Goal: Information Seeking & Learning: Learn about a topic

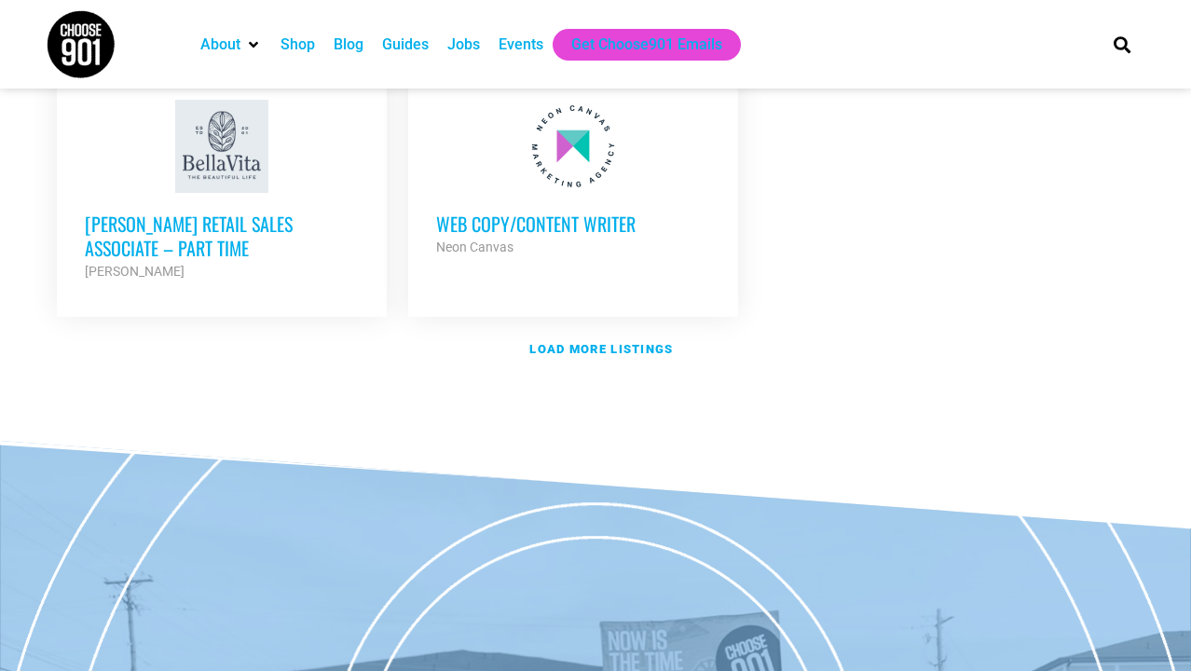
scroll to position [2378, 0]
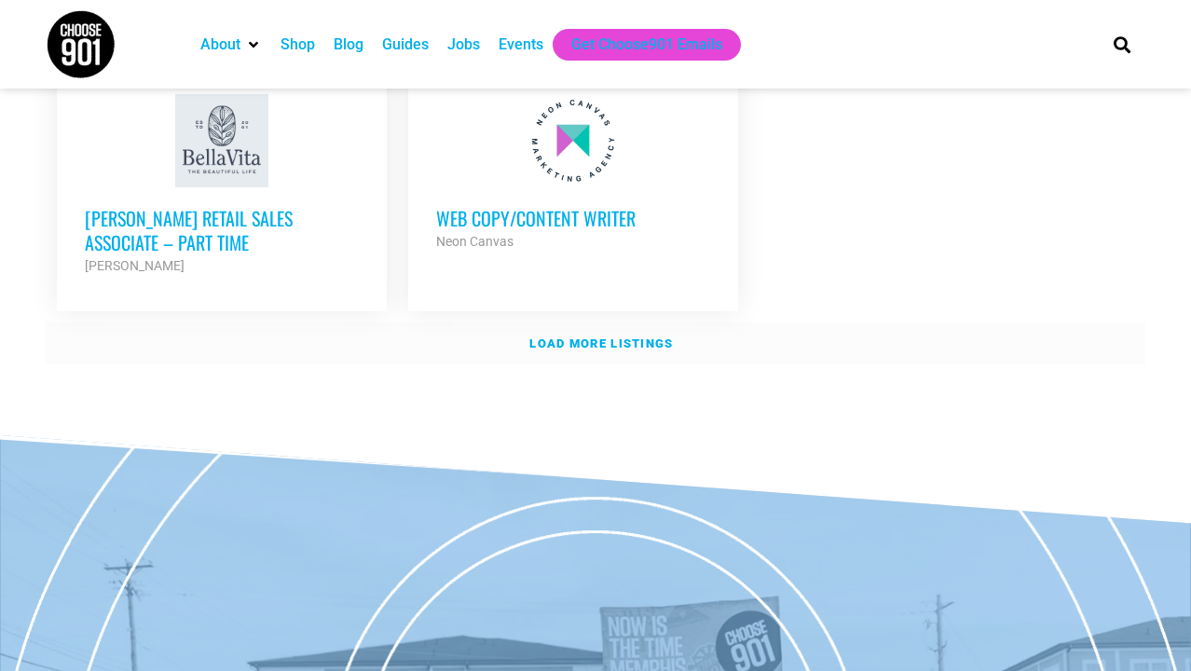
click at [621, 336] on strong "Load more listings" at bounding box center [600, 343] width 143 height 14
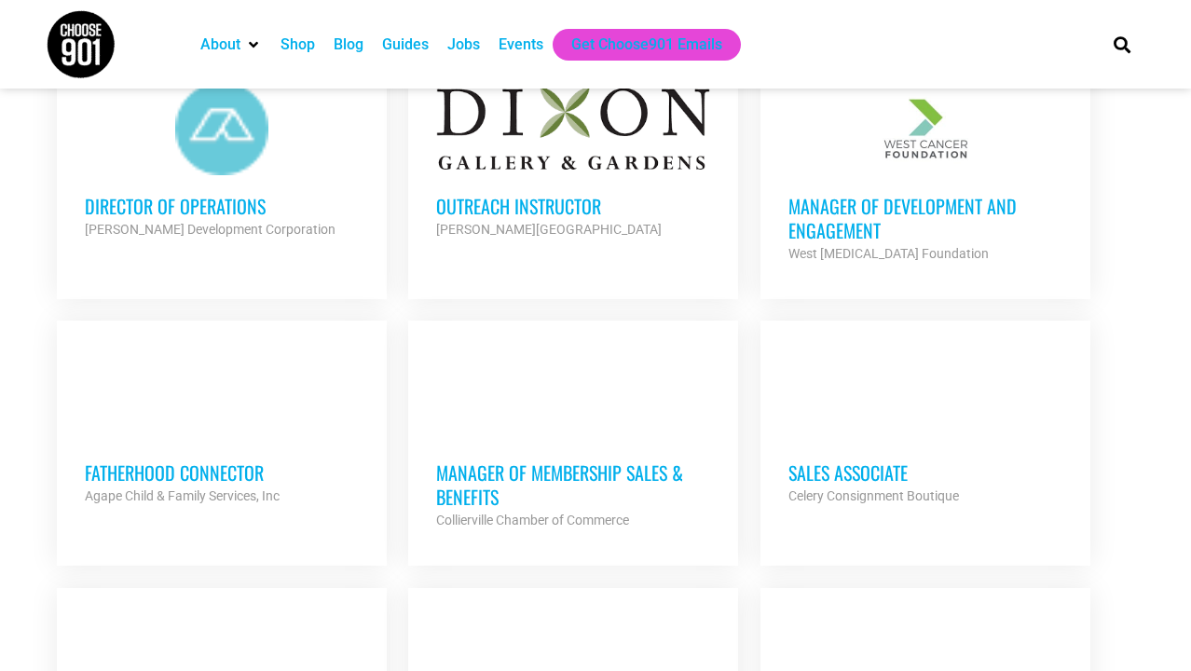
scroll to position [2926, 0]
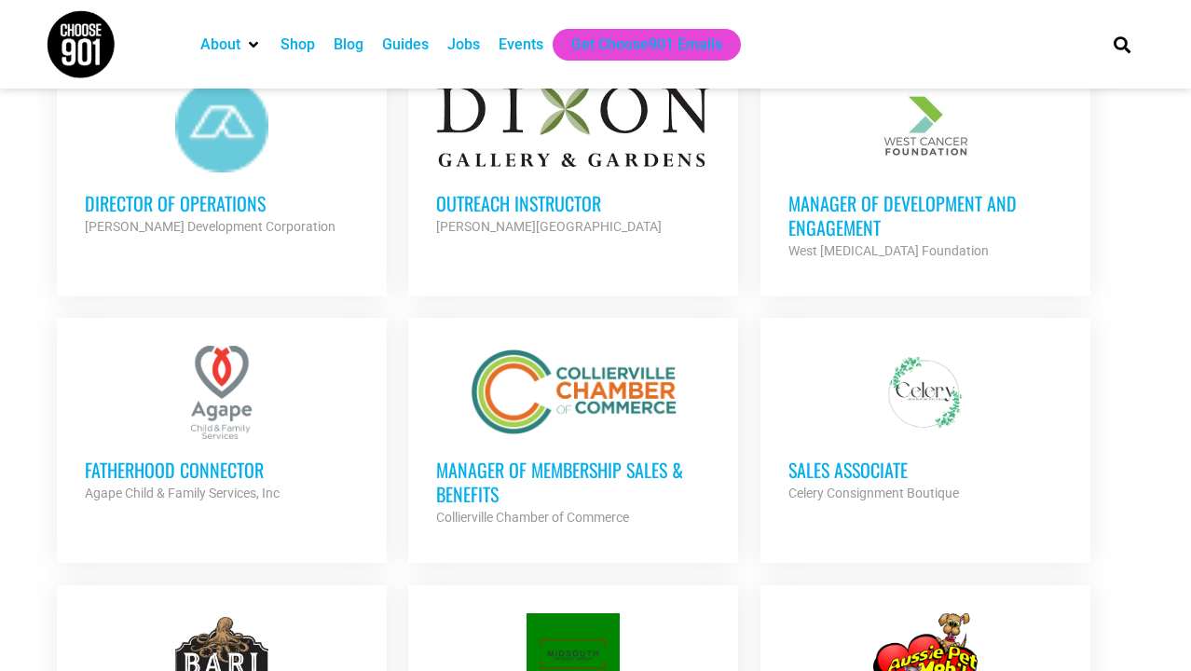
click at [842, 191] on h3 "Manager of Development and Engagement" at bounding box center [925, 215] width 274 height 48
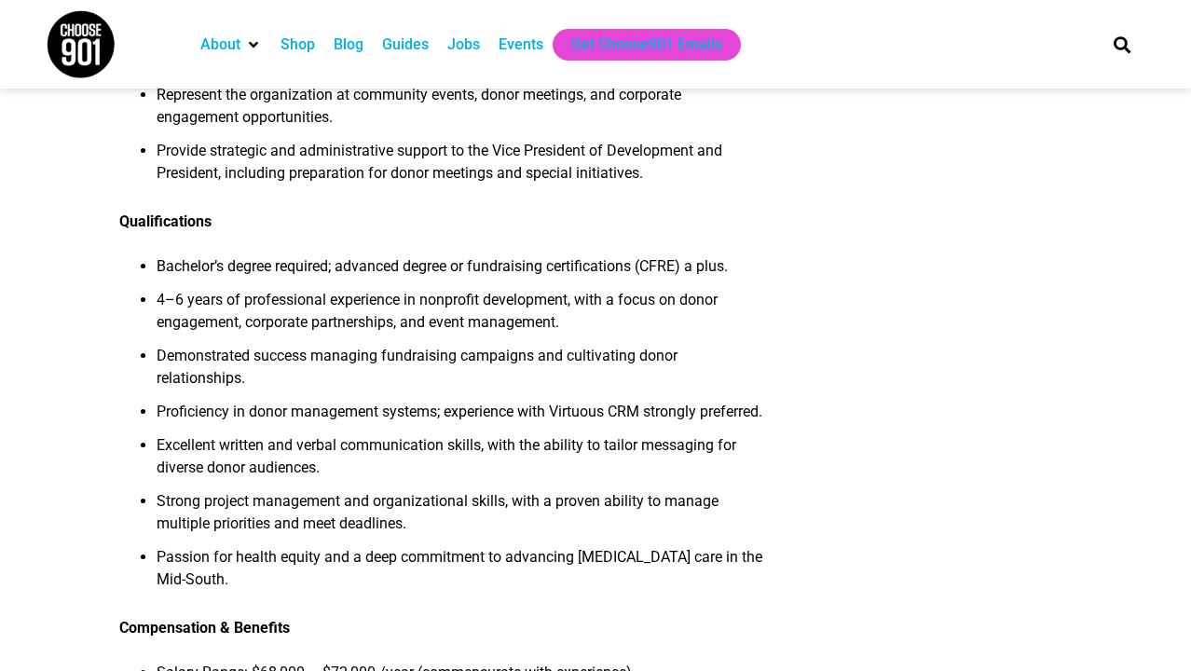
scroll to position [2071, 0]
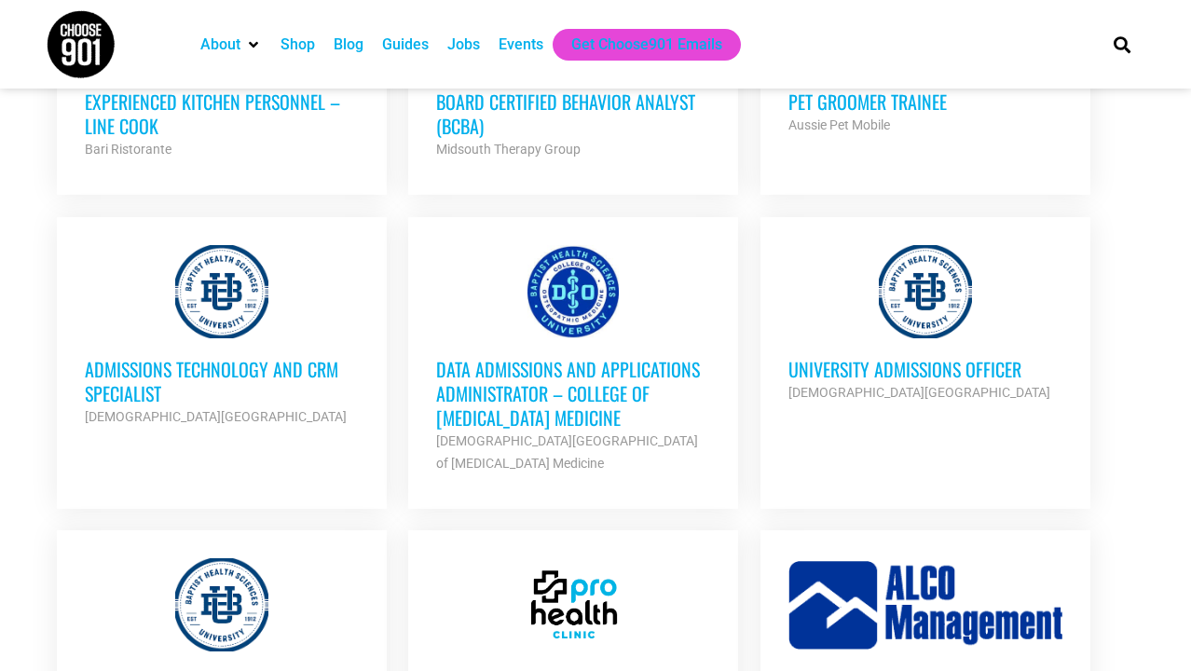
scroll to position [3567, 0]
